Goal: Task Accomplishment & Management: Use online tool/utility

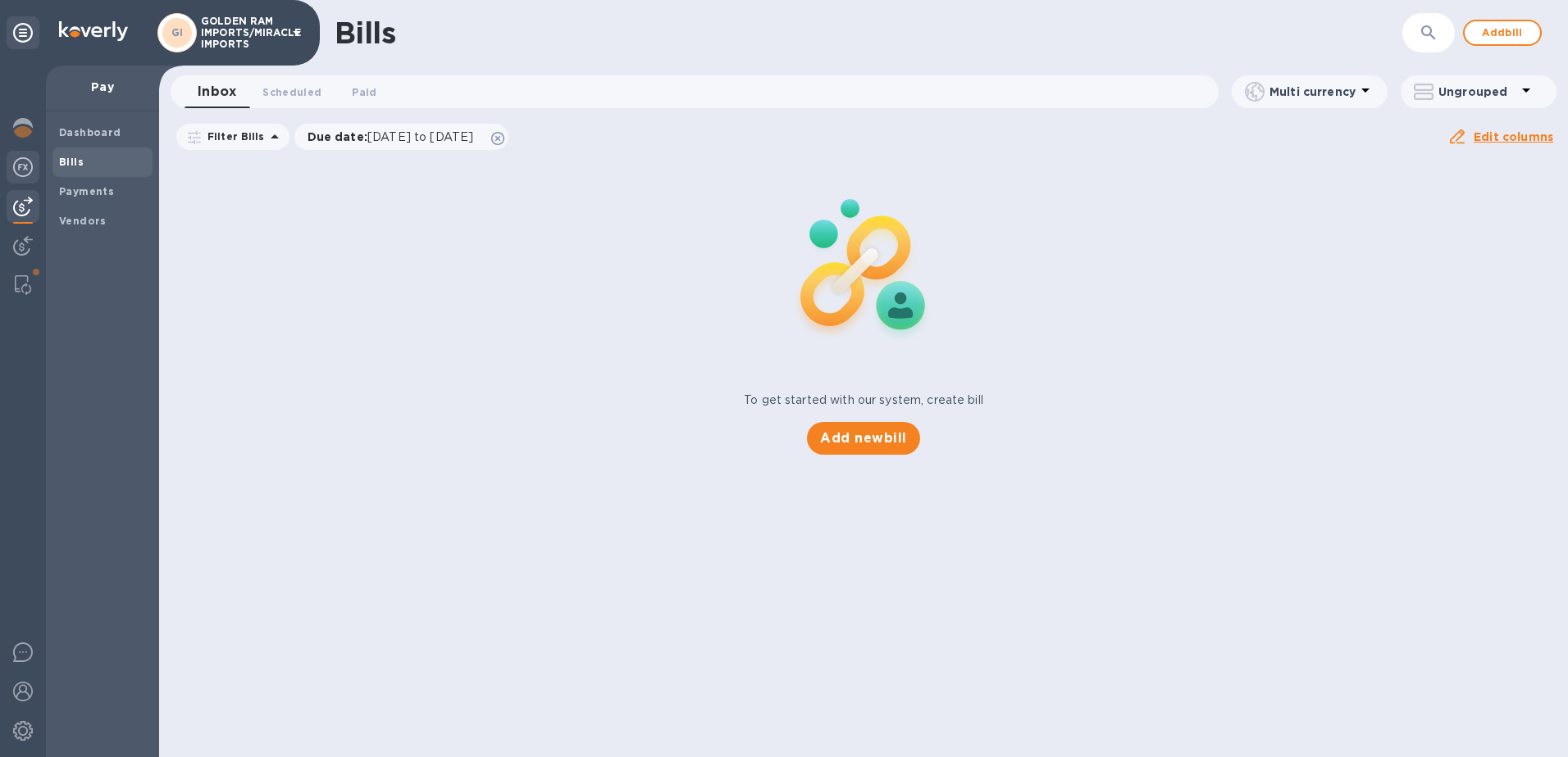
click at [33, 163] on div at bounding box center [23, 168] width 33 height 36
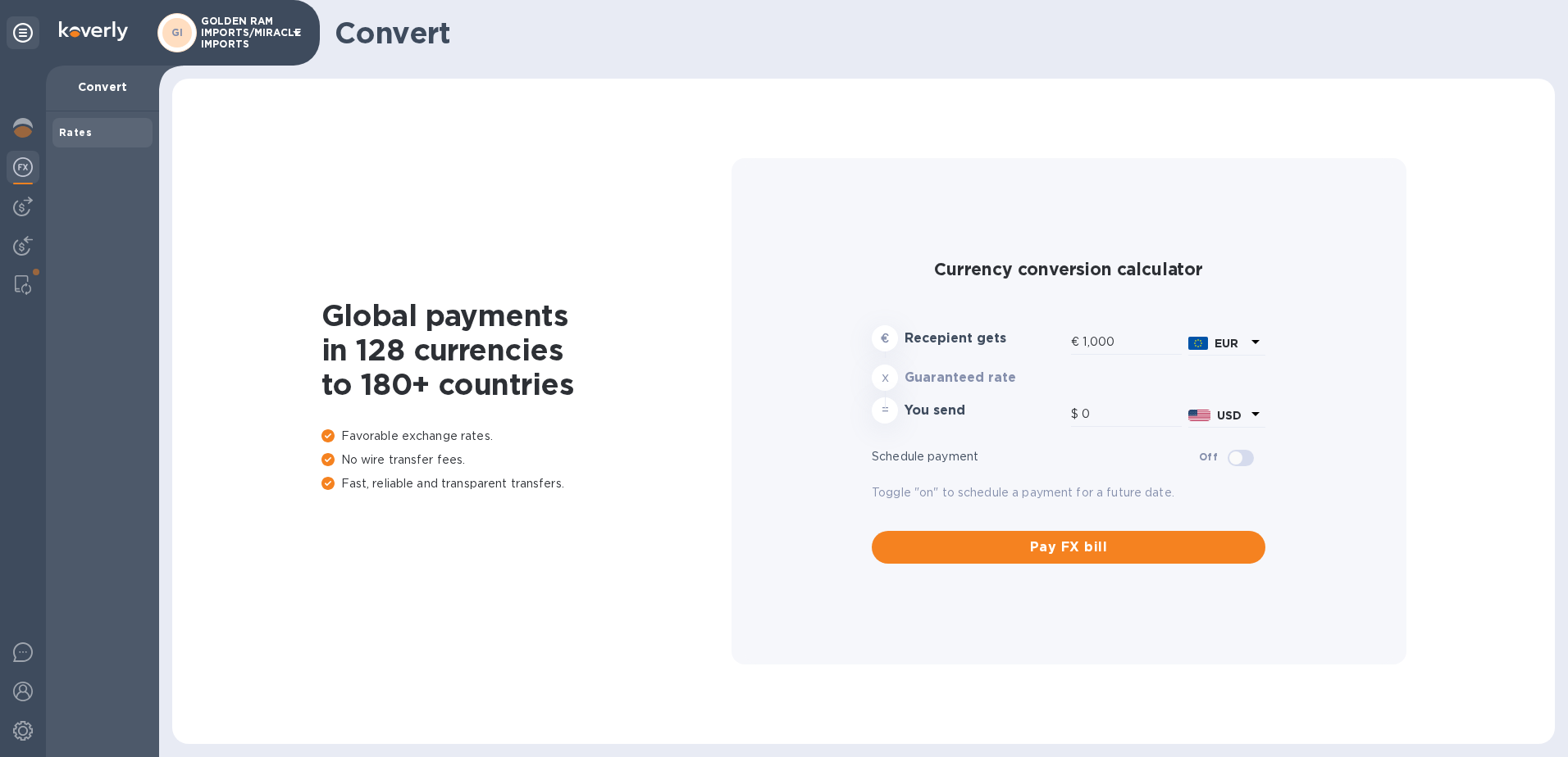
type input "1,169.63"
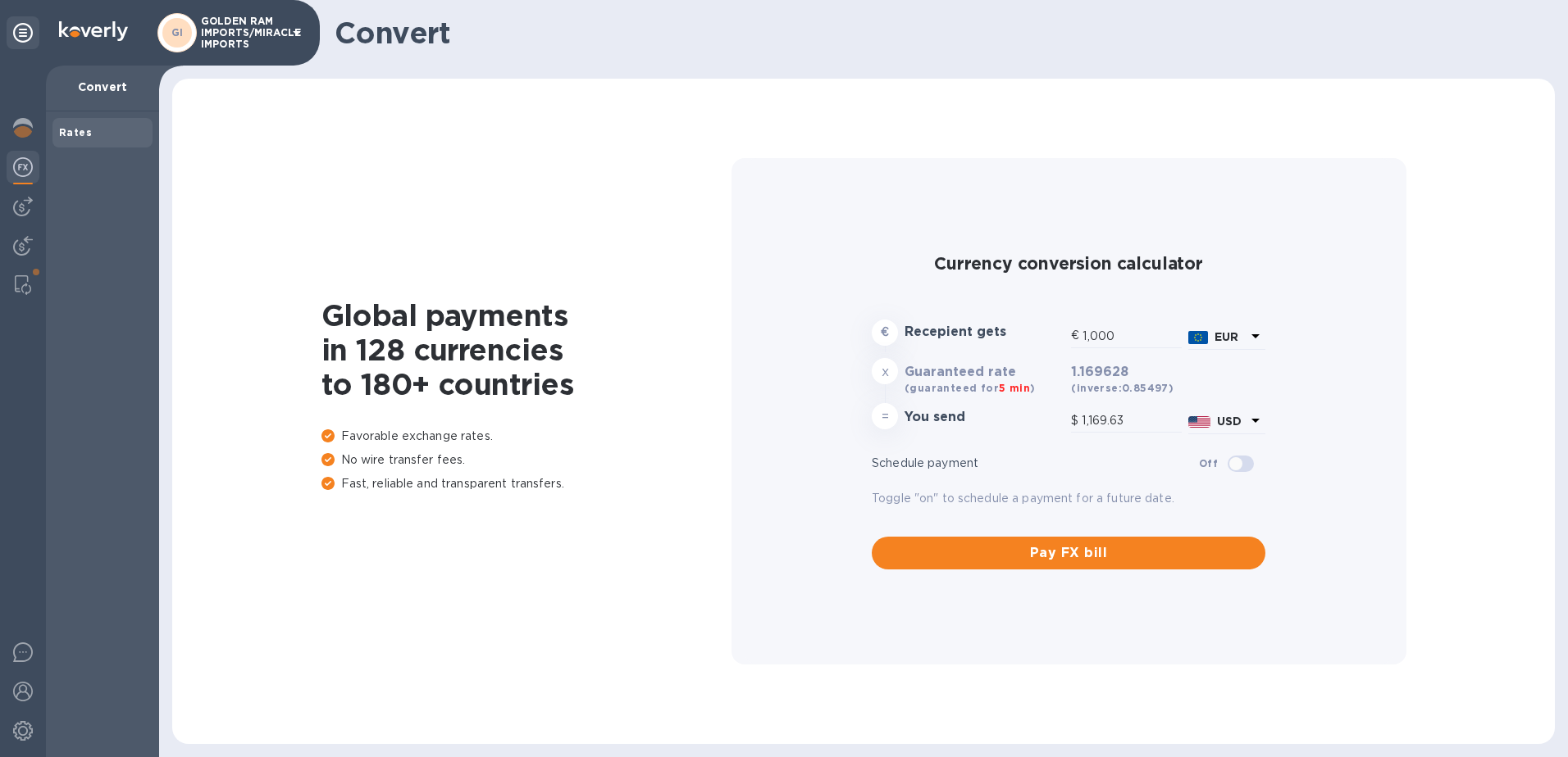
click at [30, 168] on img at bounding box center [23, 167] width 20 height 20
click at [30, 124] on img at bounding box center [23, 128] width 20 height 20
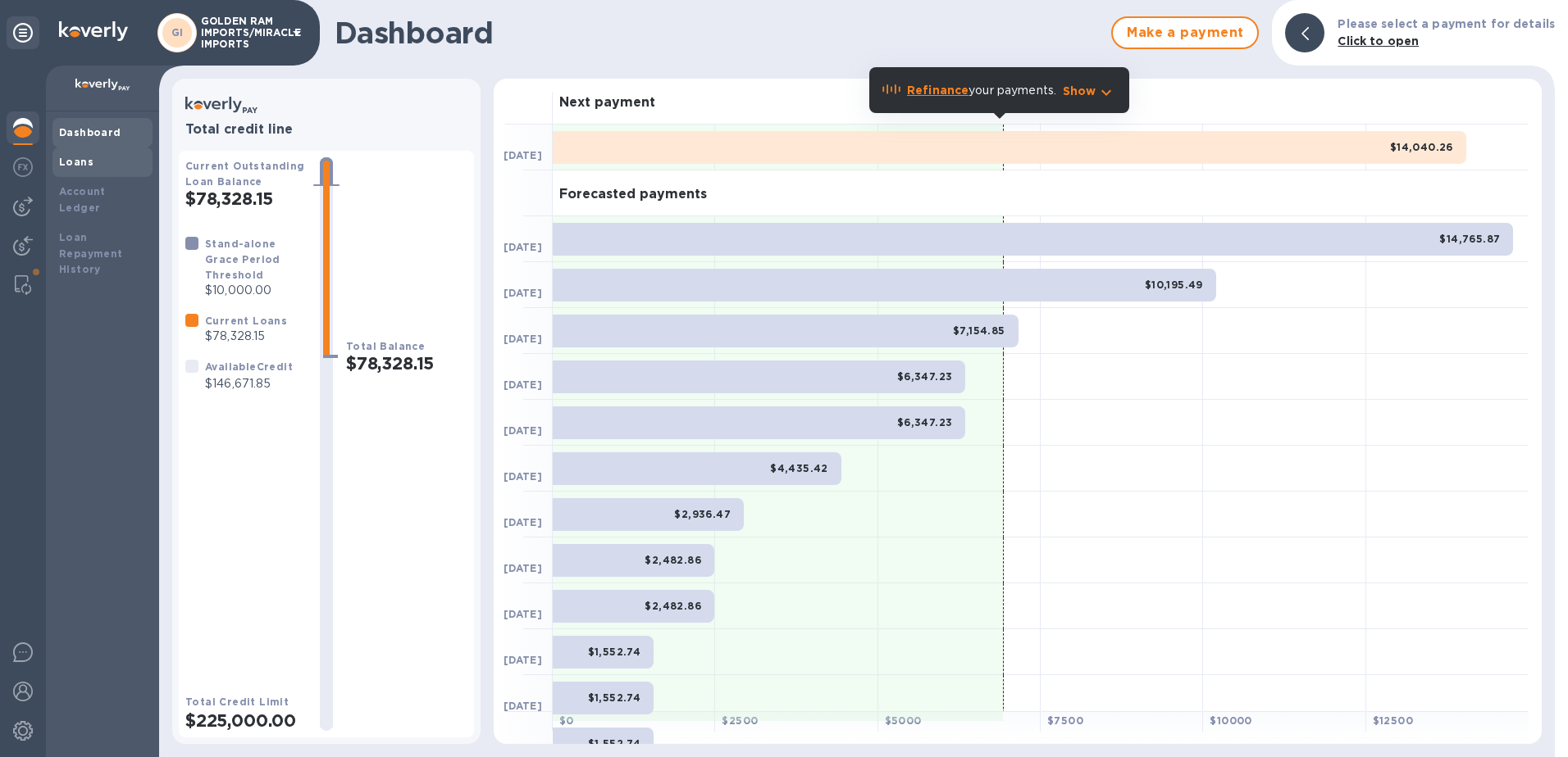
click at [71, 159] on b "Loans" at bounding box center [76, 162] width 35 height 12
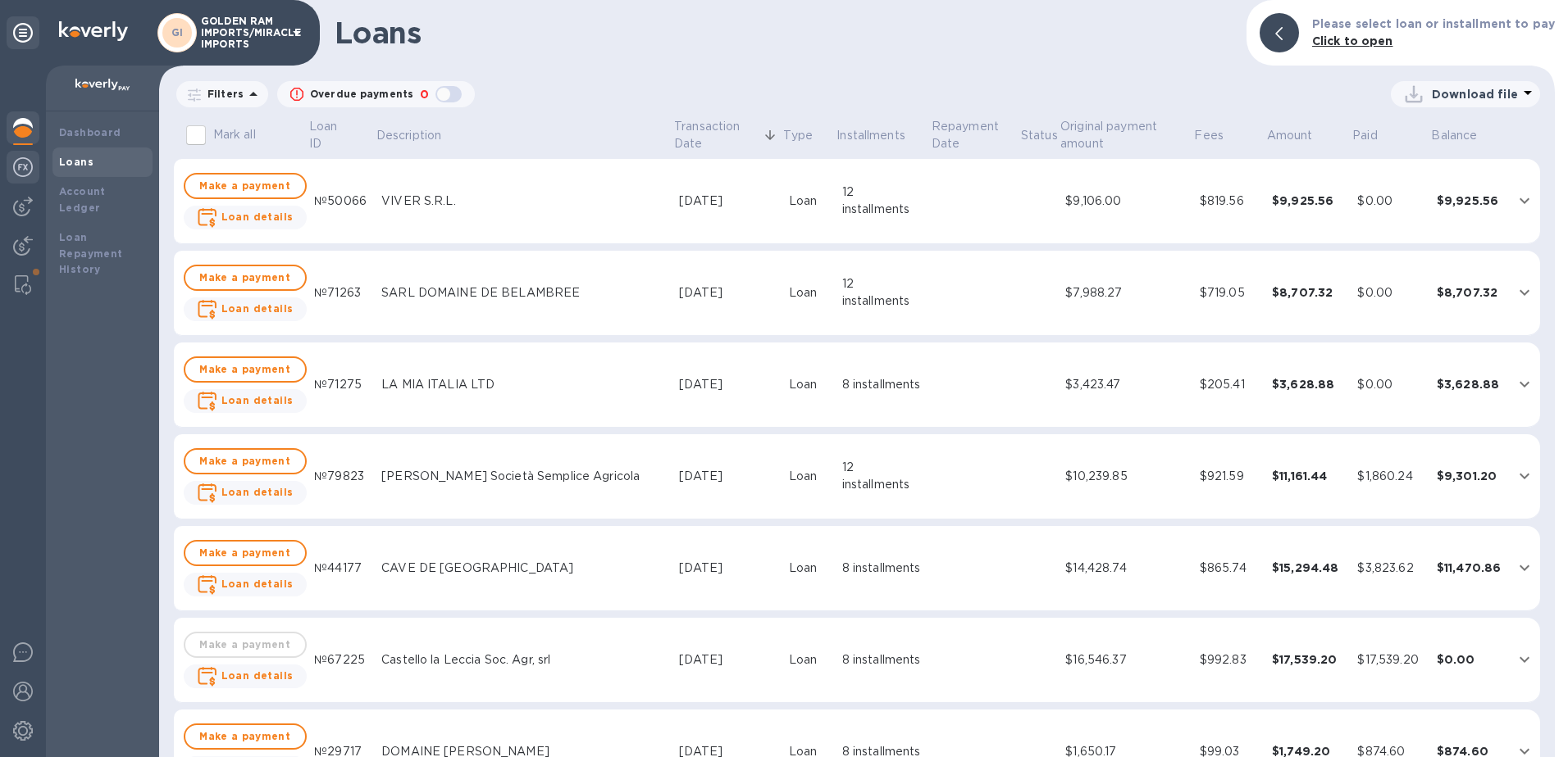
click at [26, 160] on img at bounding box center [23, 167] width 20 height 20
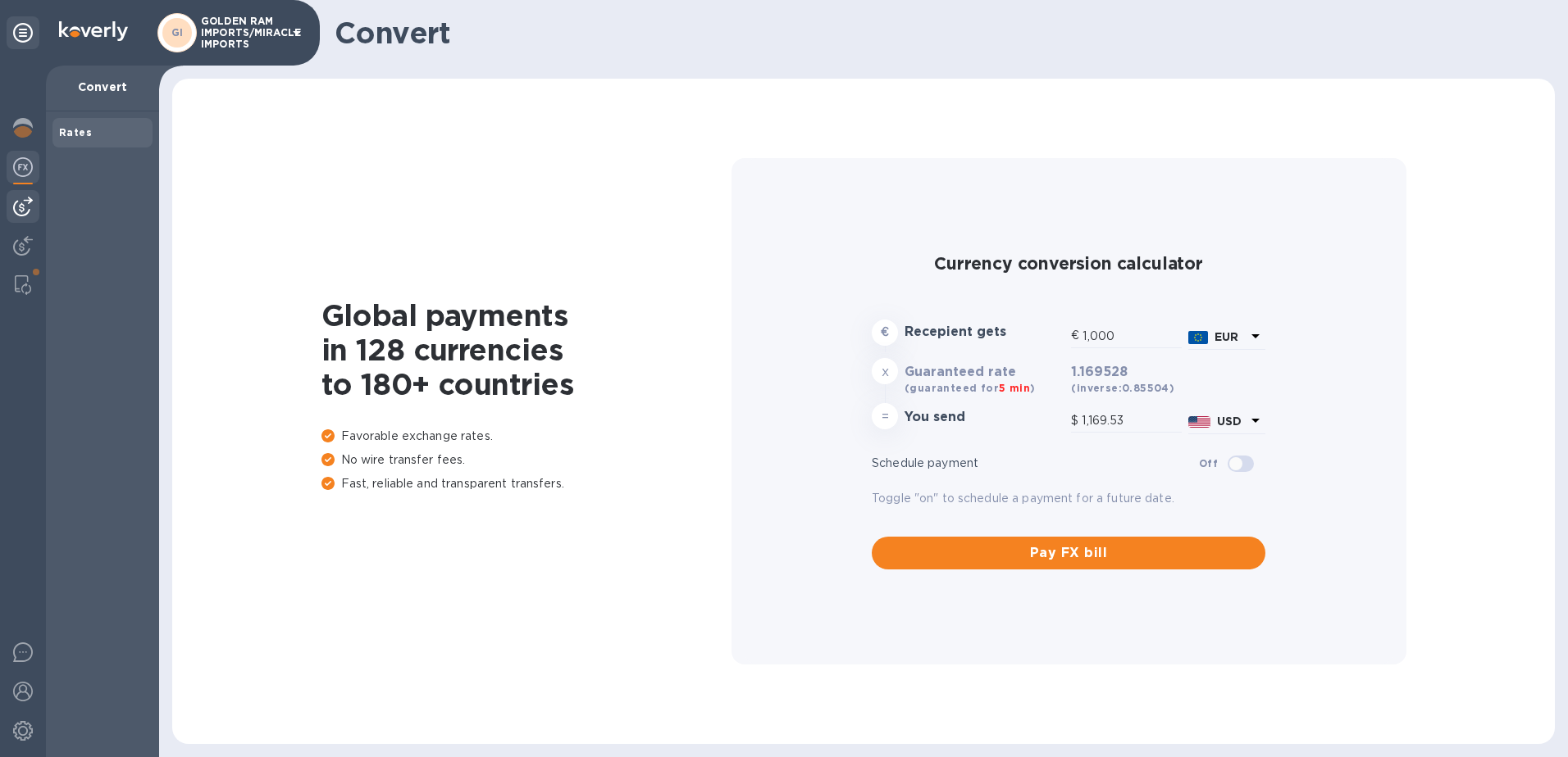
click at [22, 205] on img at bounding box center [23, 206] width 20 height 20
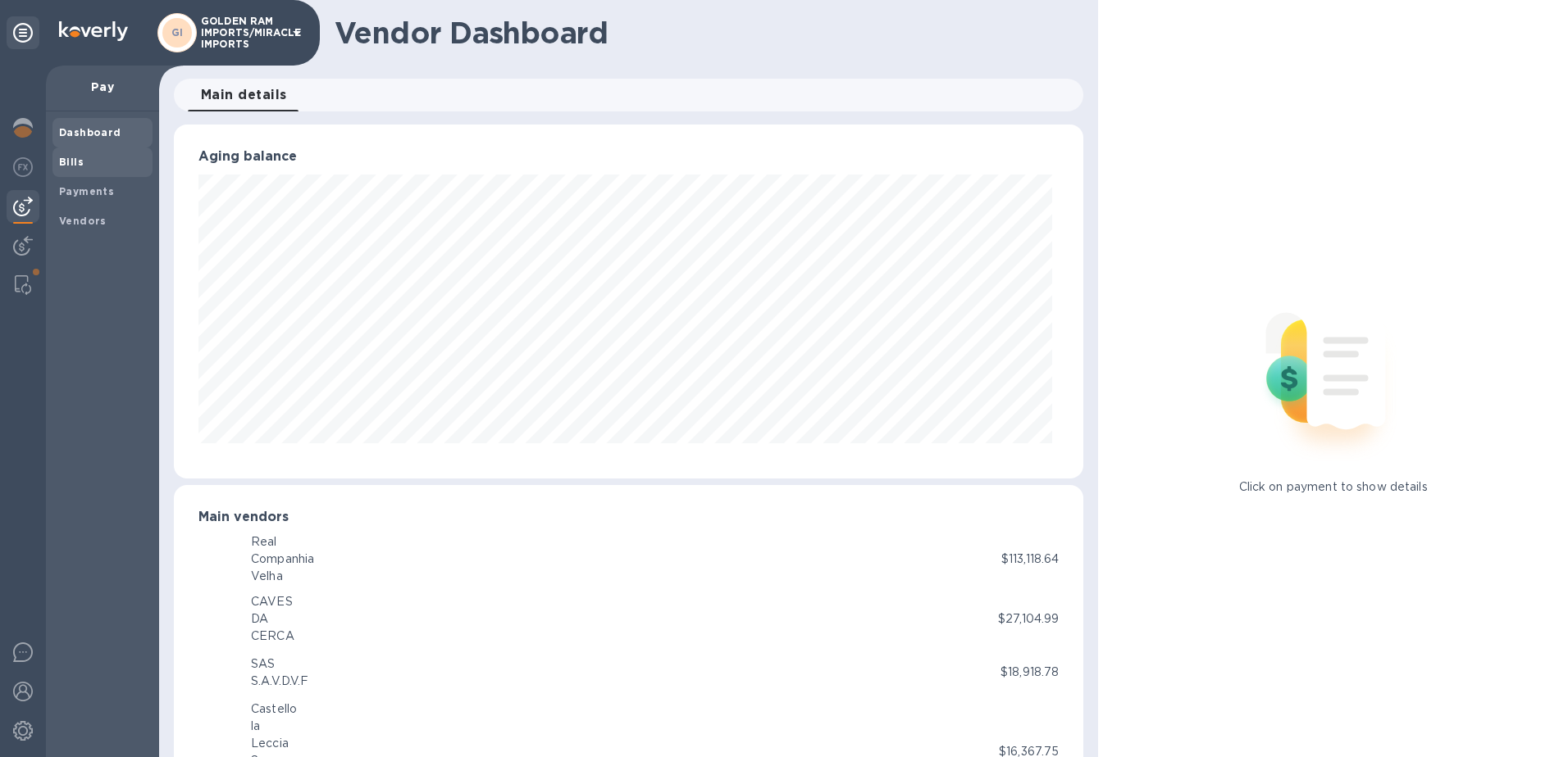
scroll to position [819123, 819063]
click at [62, 161] on b "Bills" at bounding box center [71, 162] width 25 height 12
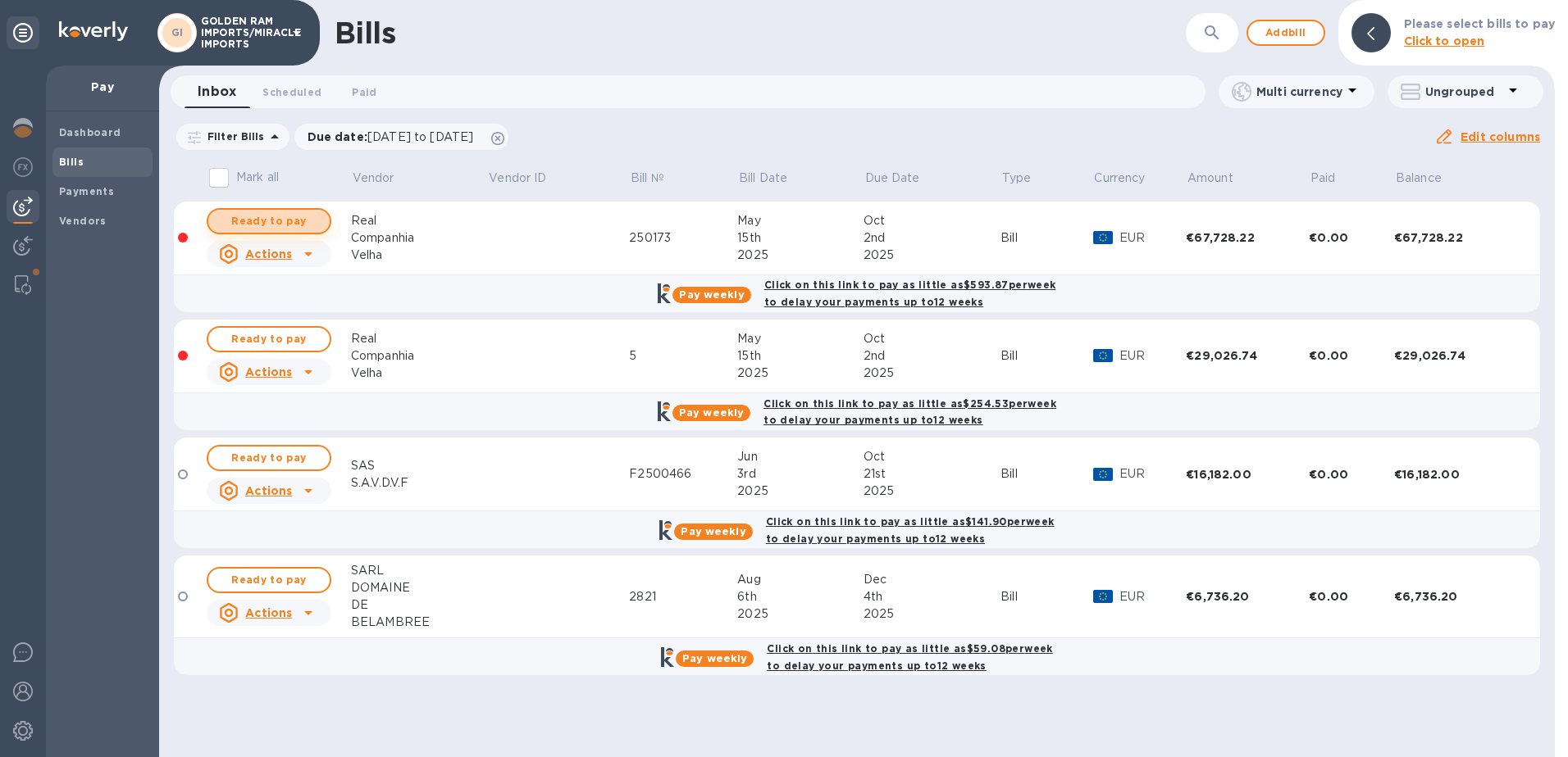
click at [288, 217] on span "Ready to pay" at bounding box center [269, 221] width 95 height 20
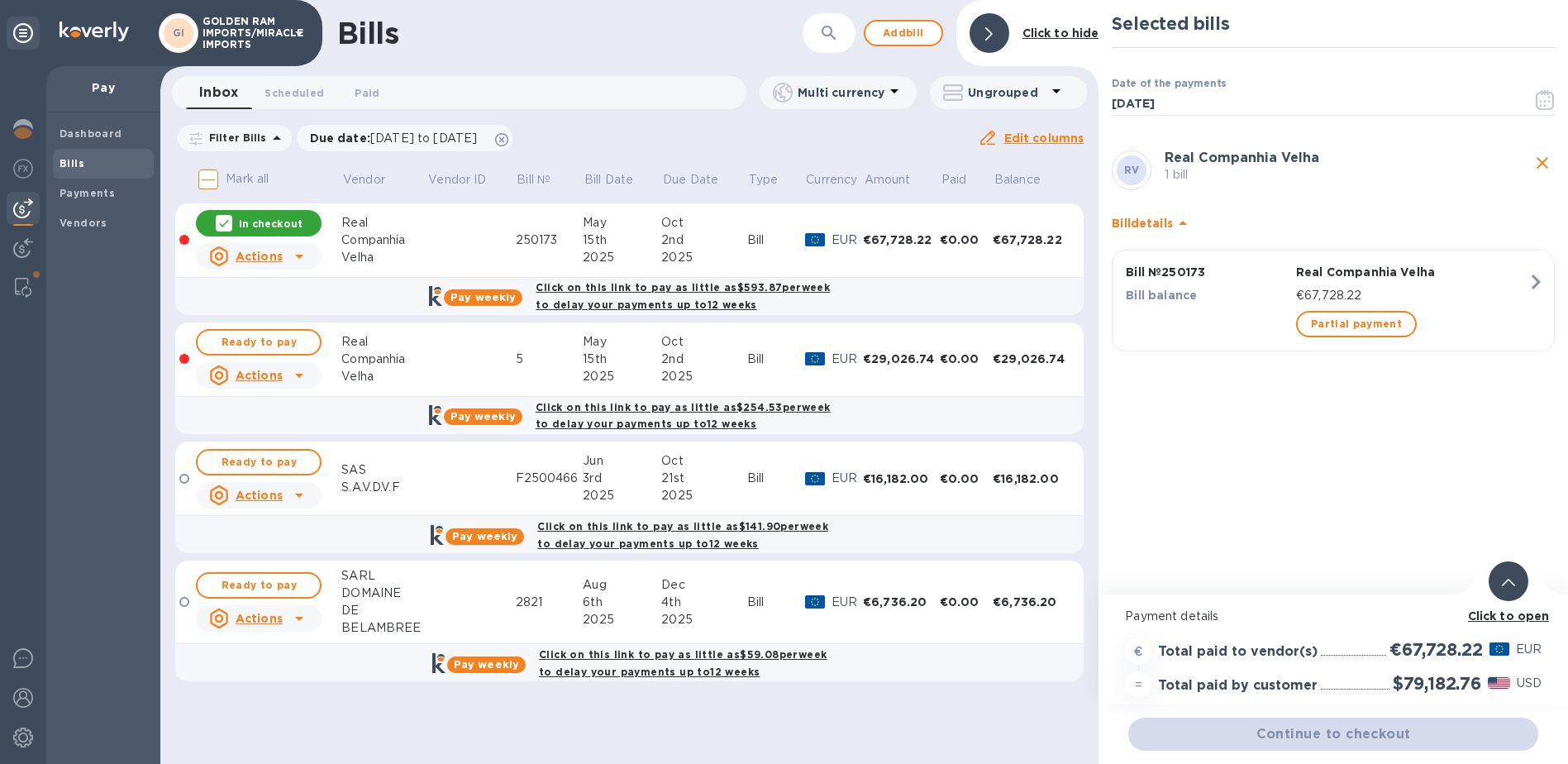
click at [1353, 733] on div "Continue to checkout" at bounding box center [1333, 734] width 416 height 39
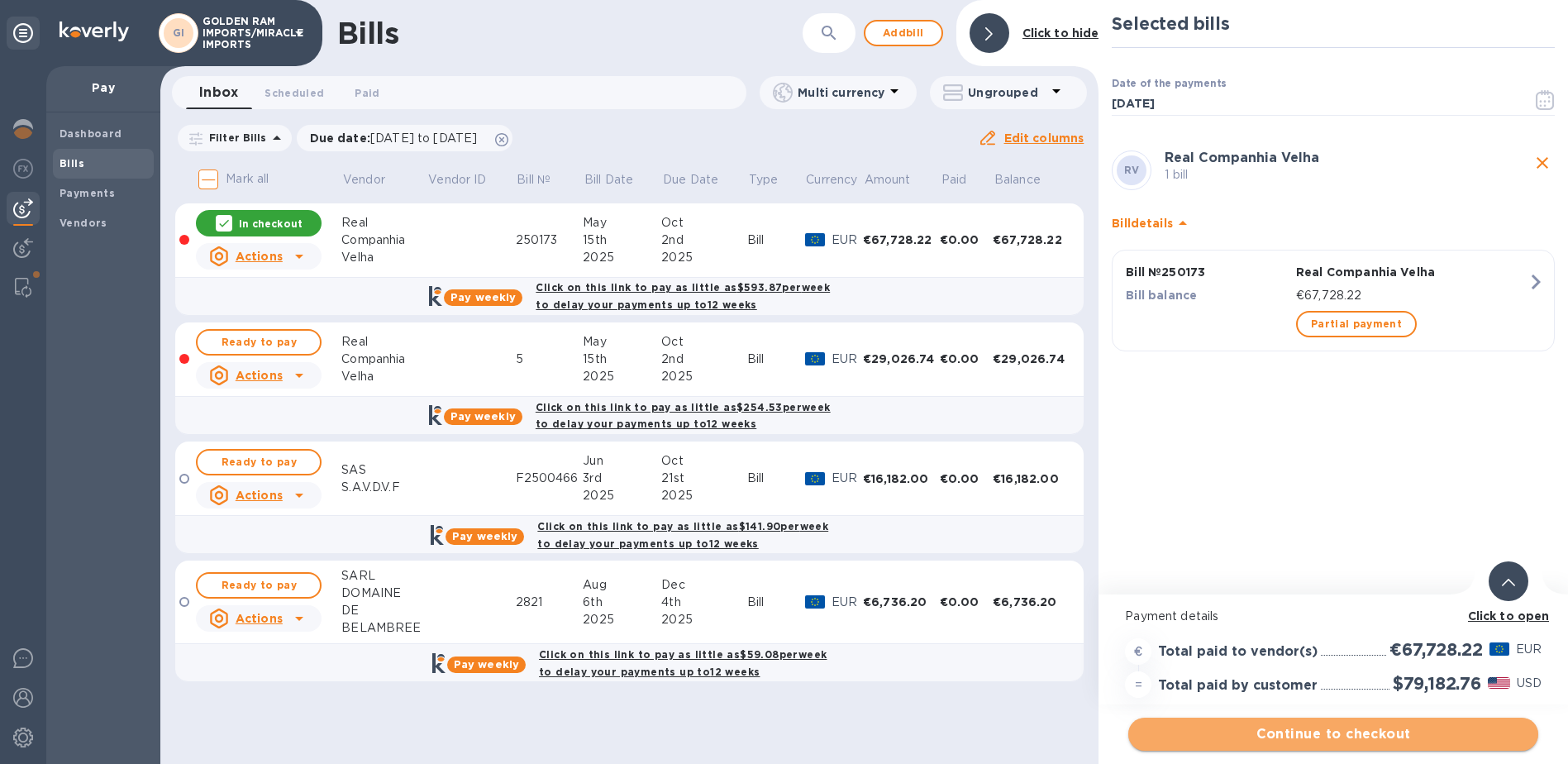
click at [1352, 736] on span "Continue to checkout" at bounding box center [1333, 735] width 384 height 20
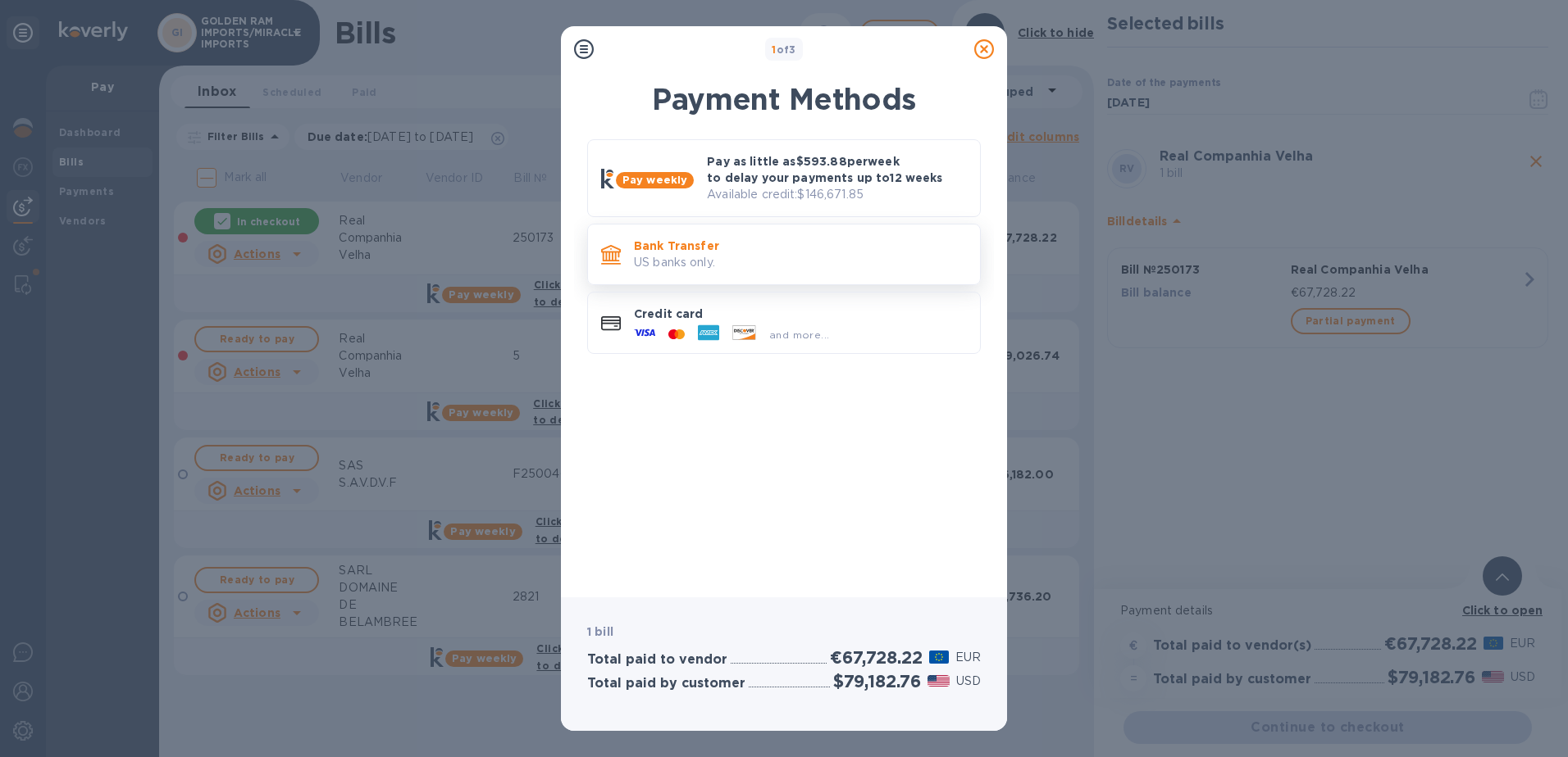
click at [813, 263] on p "US banks only." at bounding box center [800, 262] width 333 height 17
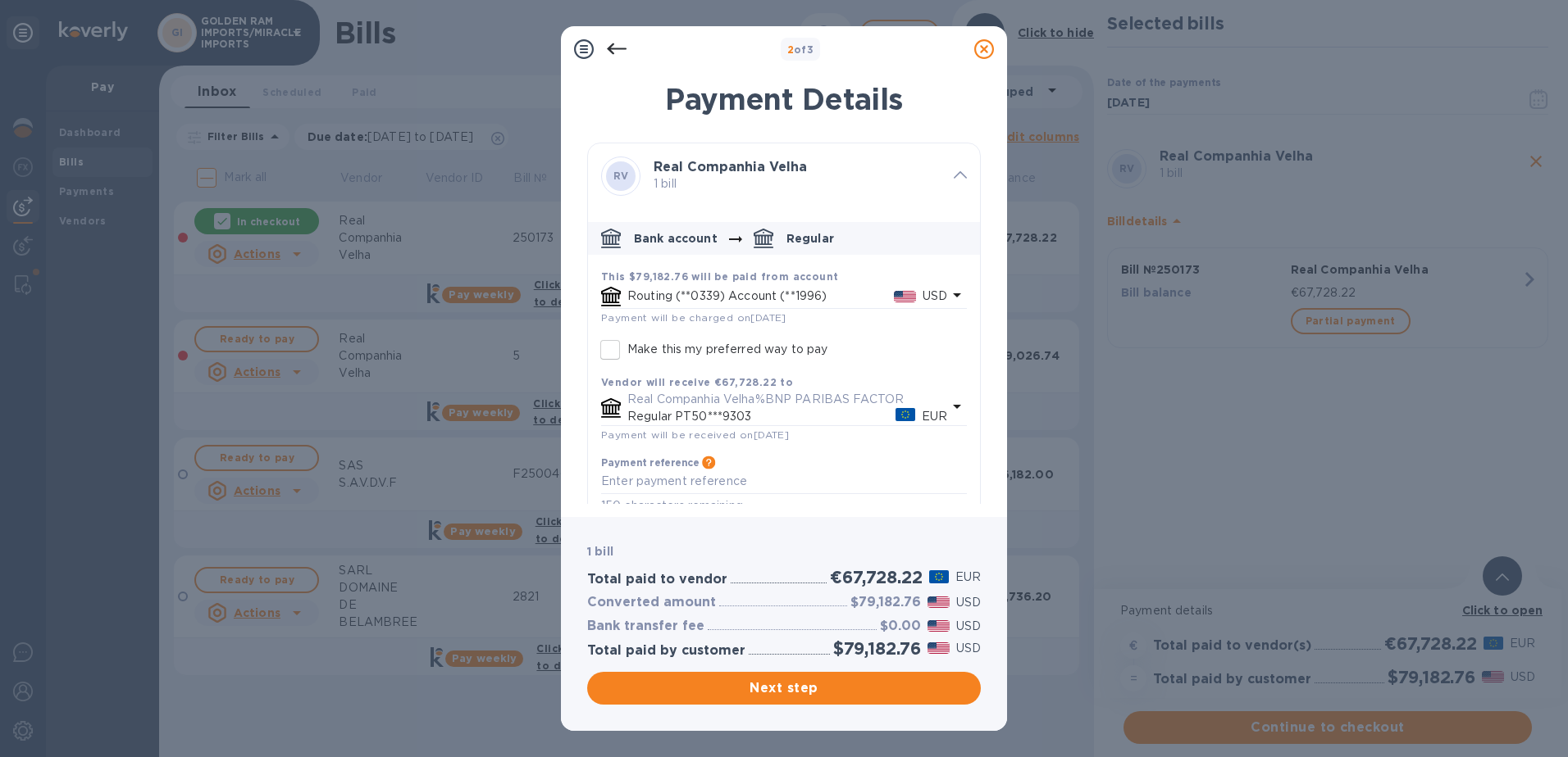
click at [990, 46] on icon at bounding box center [984, 49] width 20 height 20
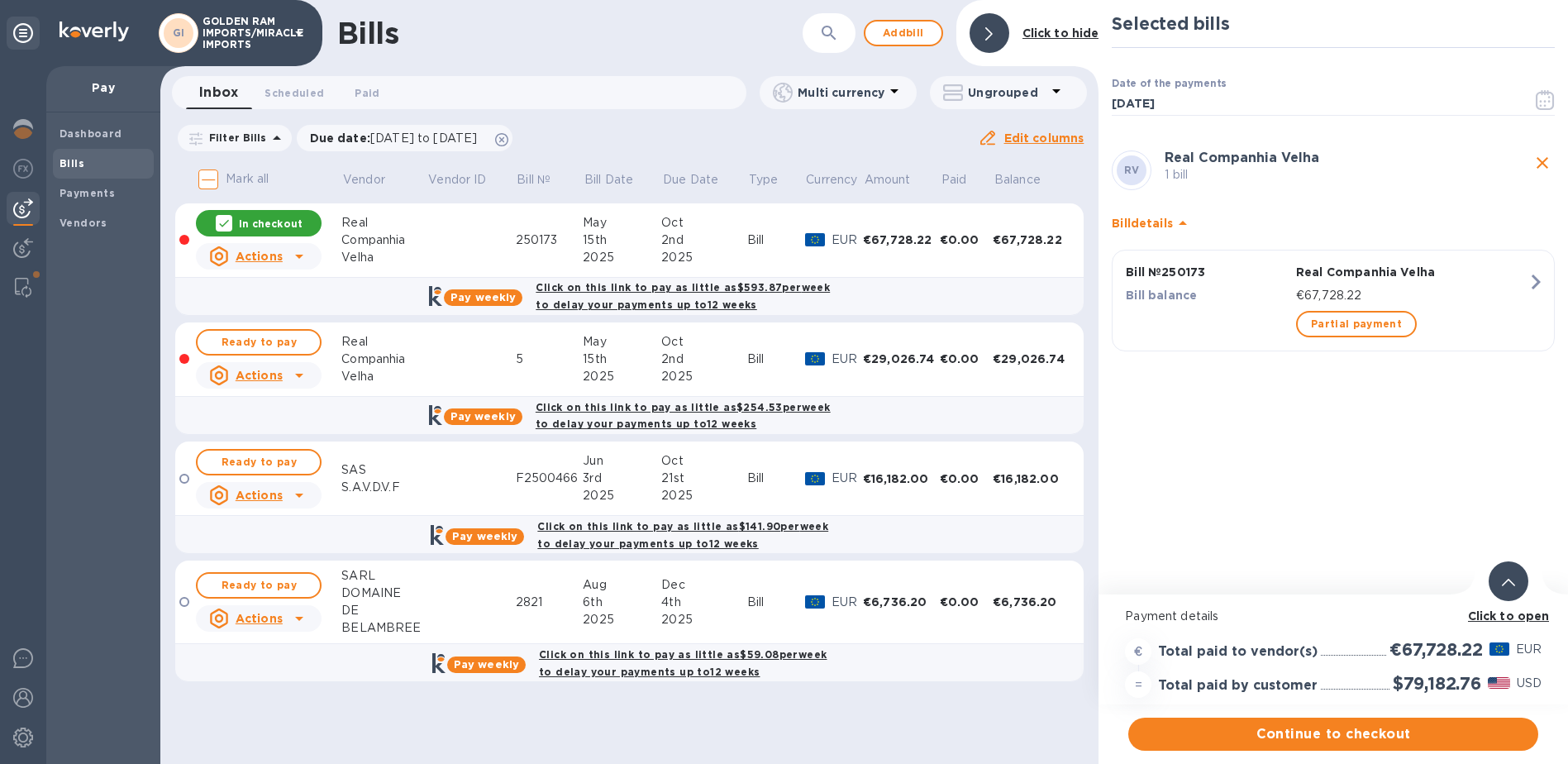
click at [268, 227] on p "In checkout" at bounding box center [271, 223] width 64 height 14
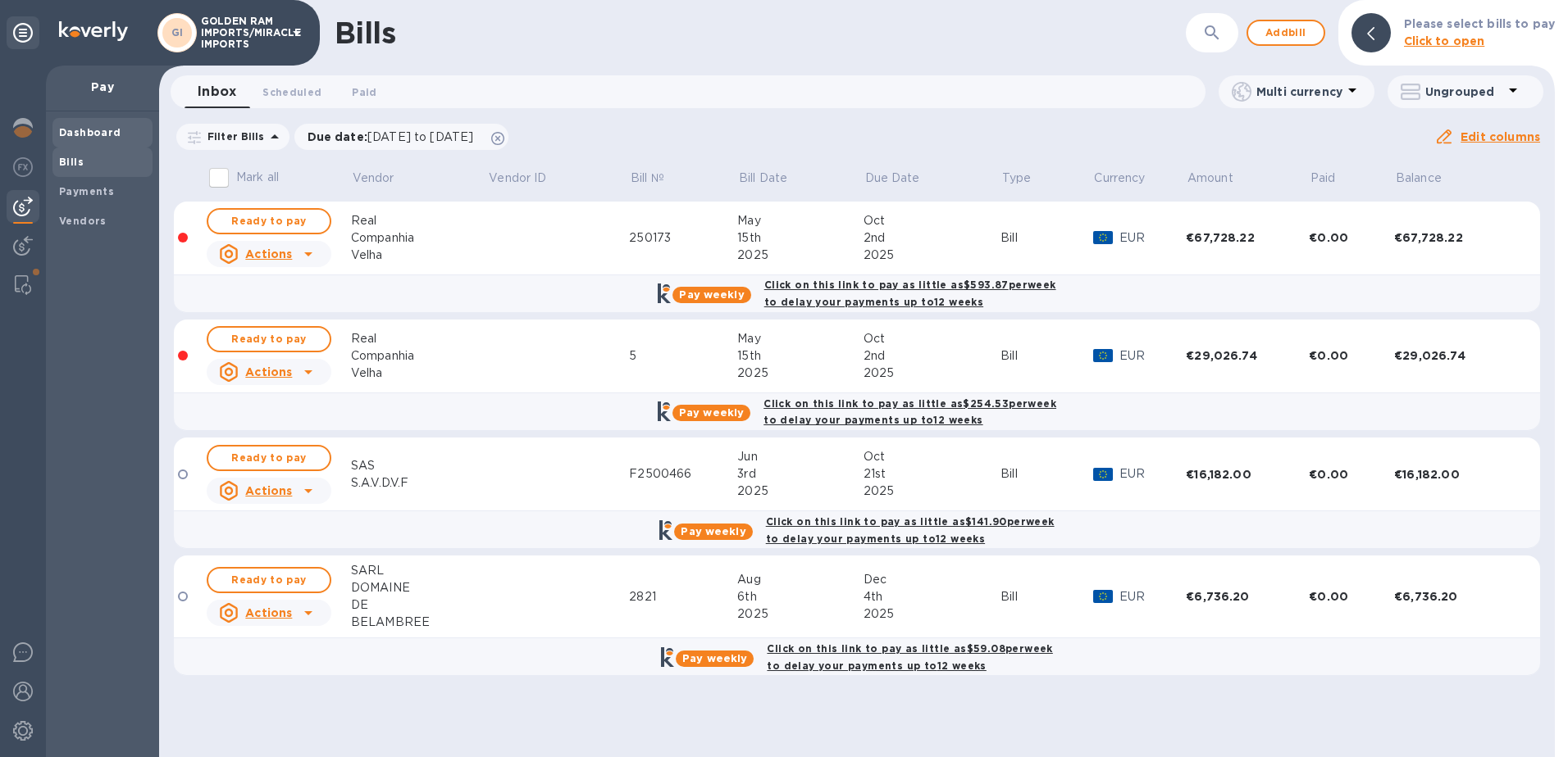
click at [66, 136] on b "Dashboard" at bounding box center [90, 132] width 62 height 12
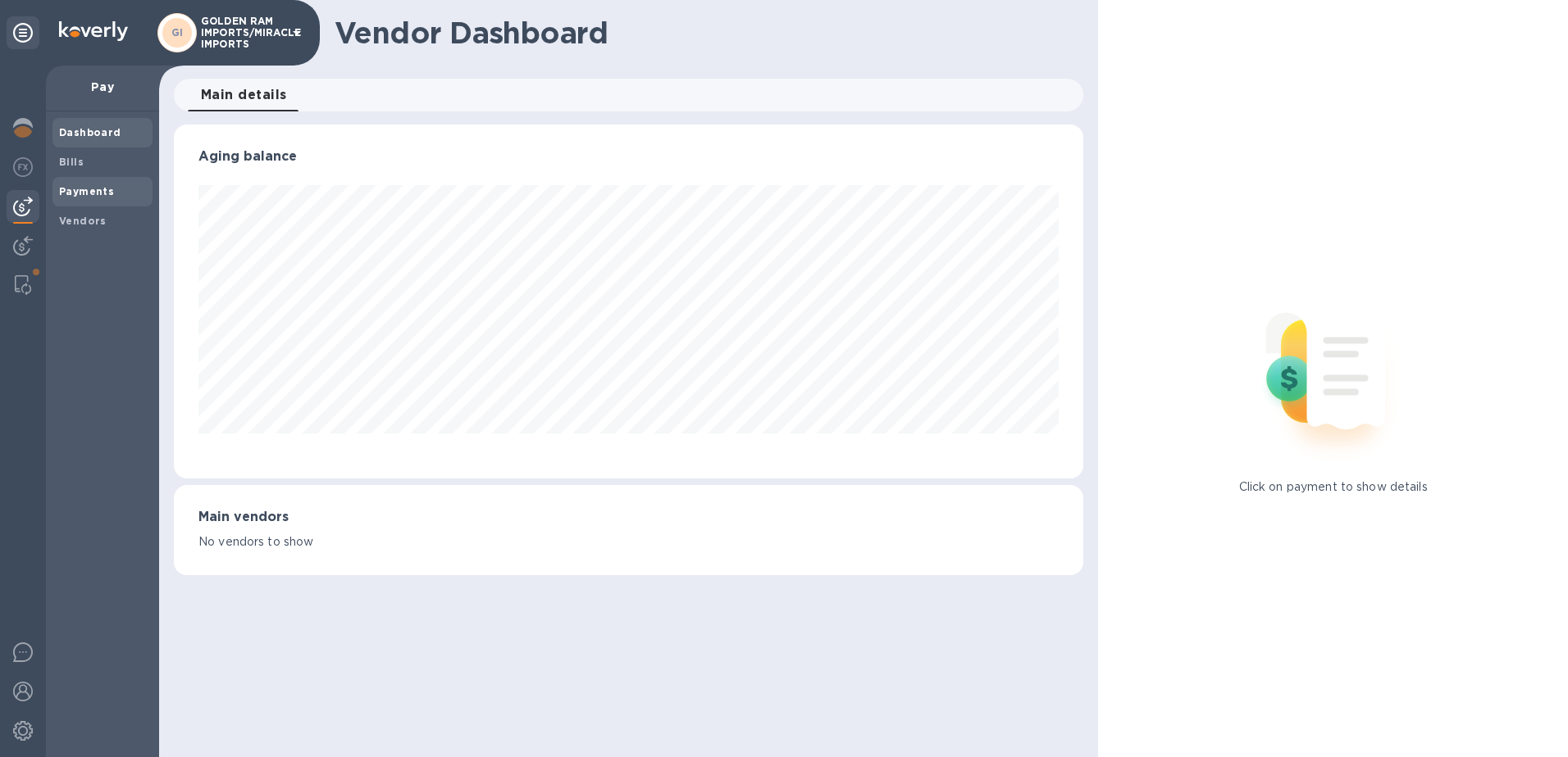
scroll to position [354, 903]
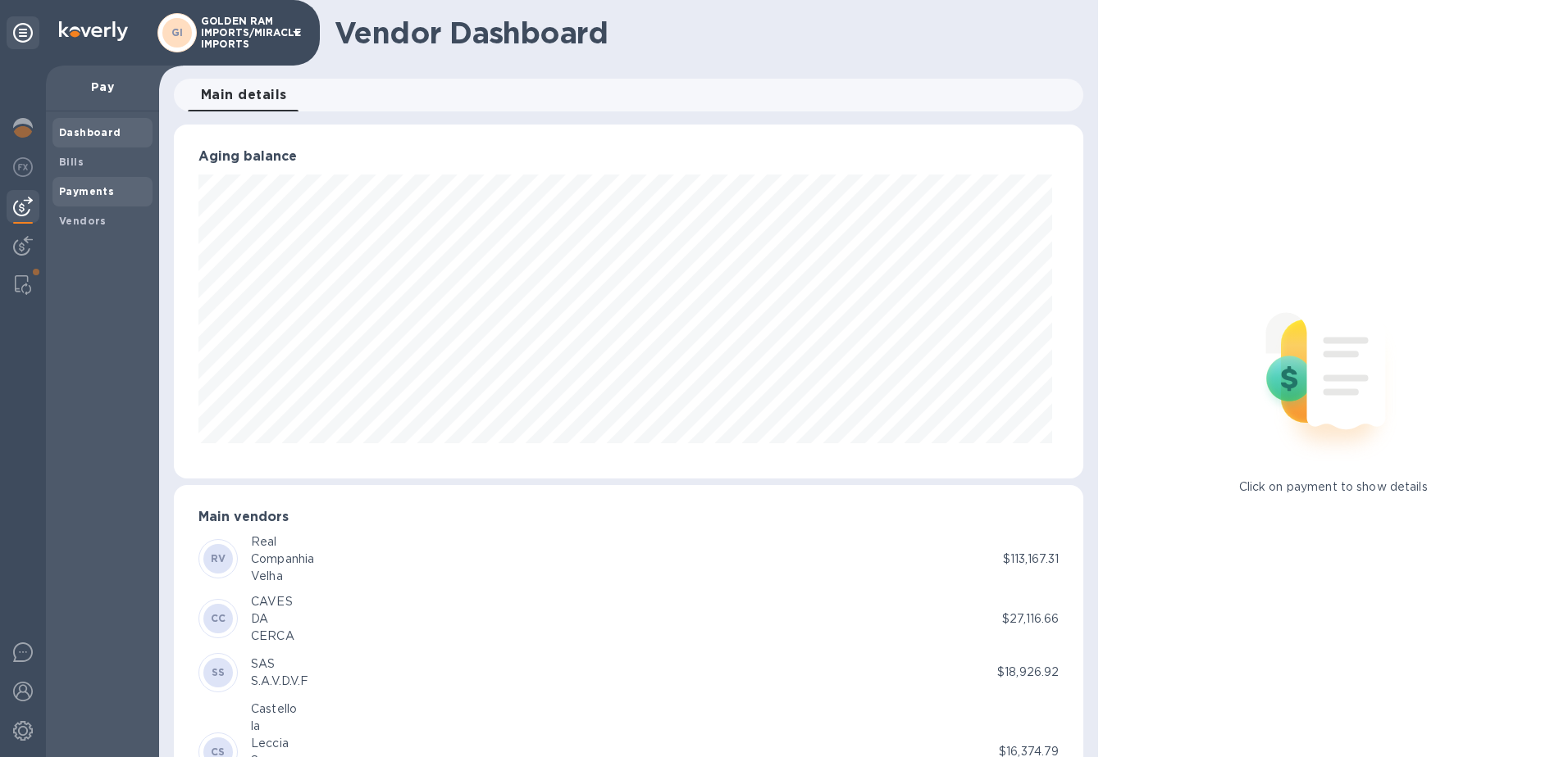
click at [84, 189] on b "Payments" at bounding box center [86, 191] width 55 height 12
